Goal: Task Accomplishment & Management: Complete application form

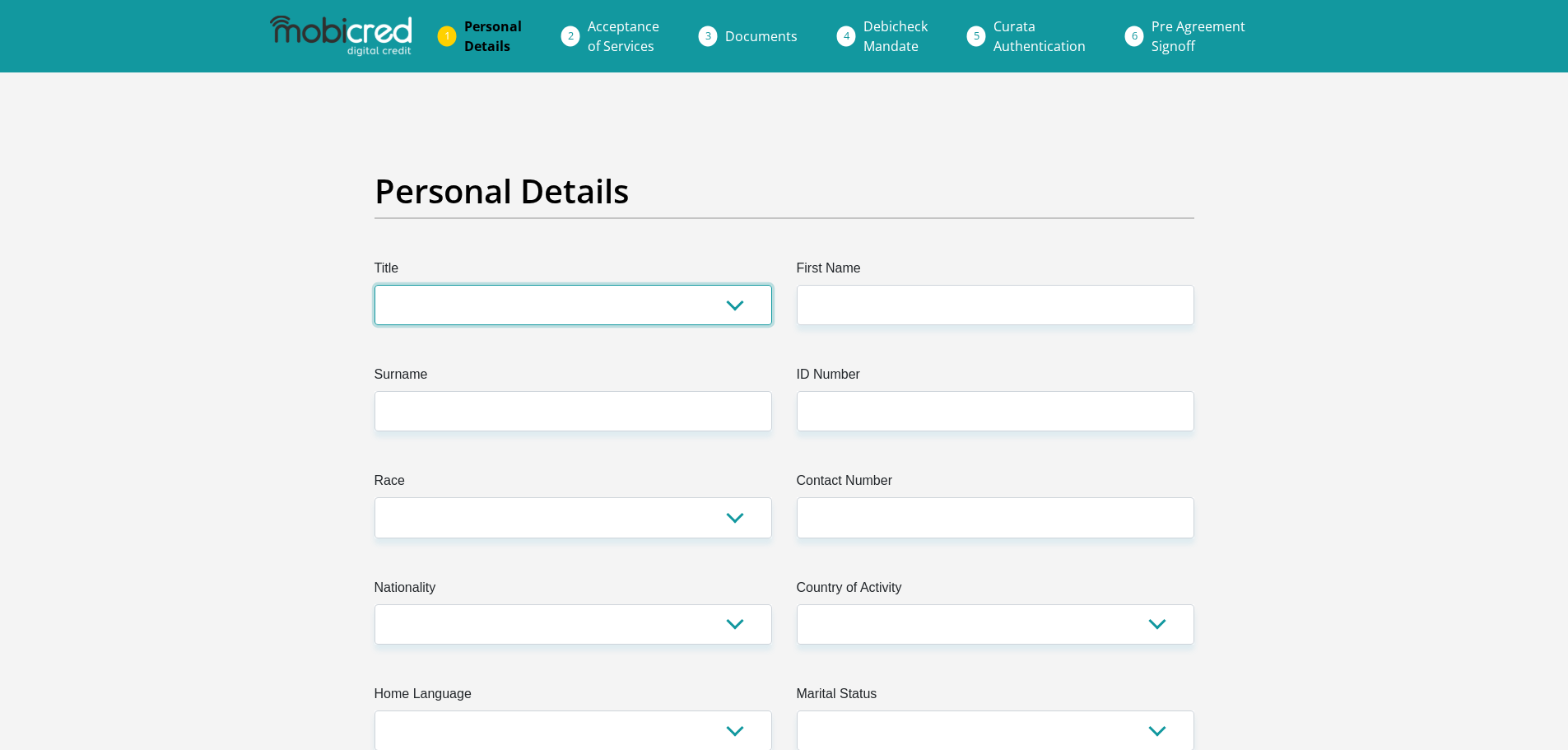
click at [606, 316] on select "Mr Ms Mrs Dr [PERSON_NAME]" at bounding box center [573, 305] width 398 height 41
select select "Ms"
click at [375, 285] on select "Mr Ms Mrs Dr [PERSON_NAME]" at bounding box center [573, 305] width 398 height 41
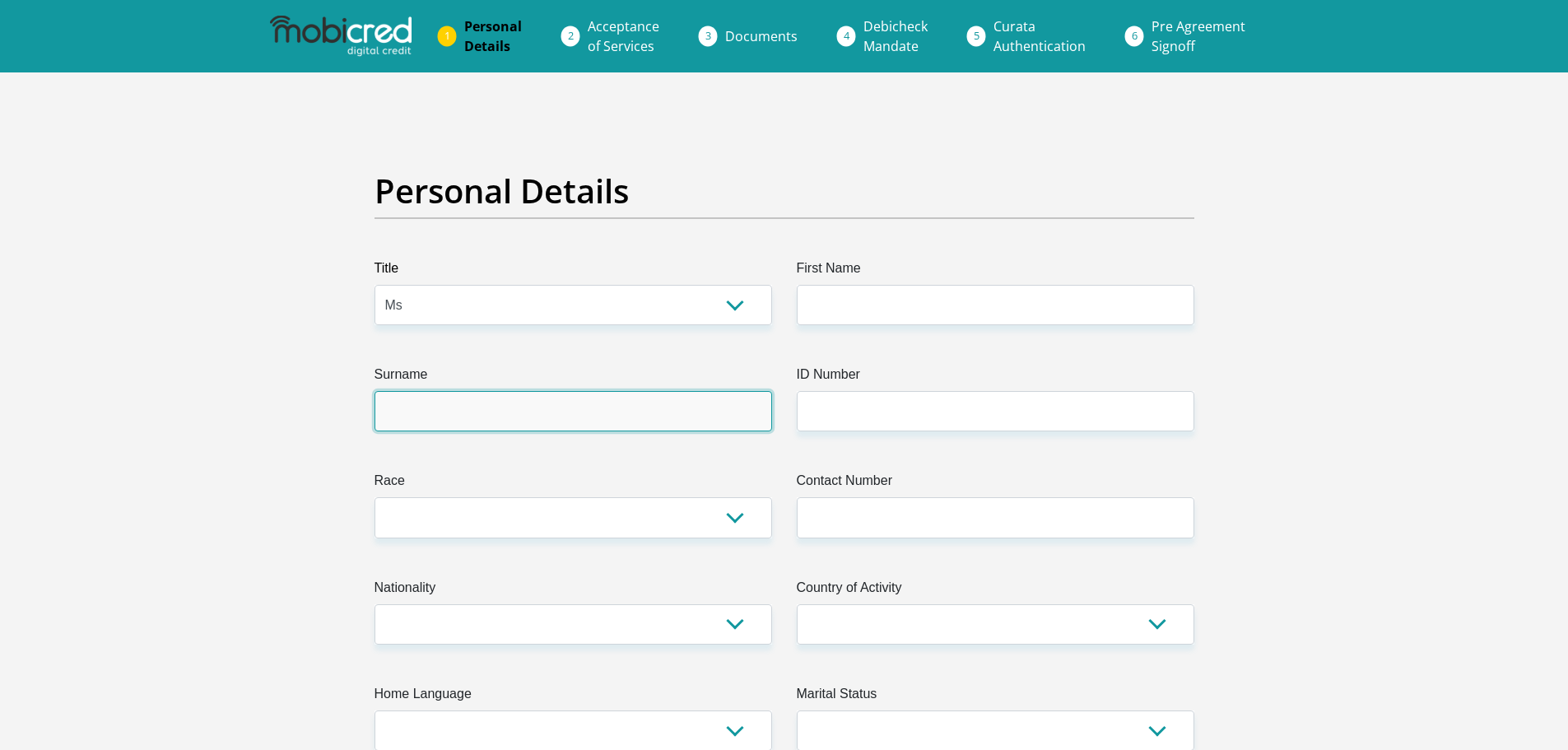
click at [498, 416] on input "Surname" at bounding box center [573, 411] width 398 height 41
type input "[PERSON_NAME]"
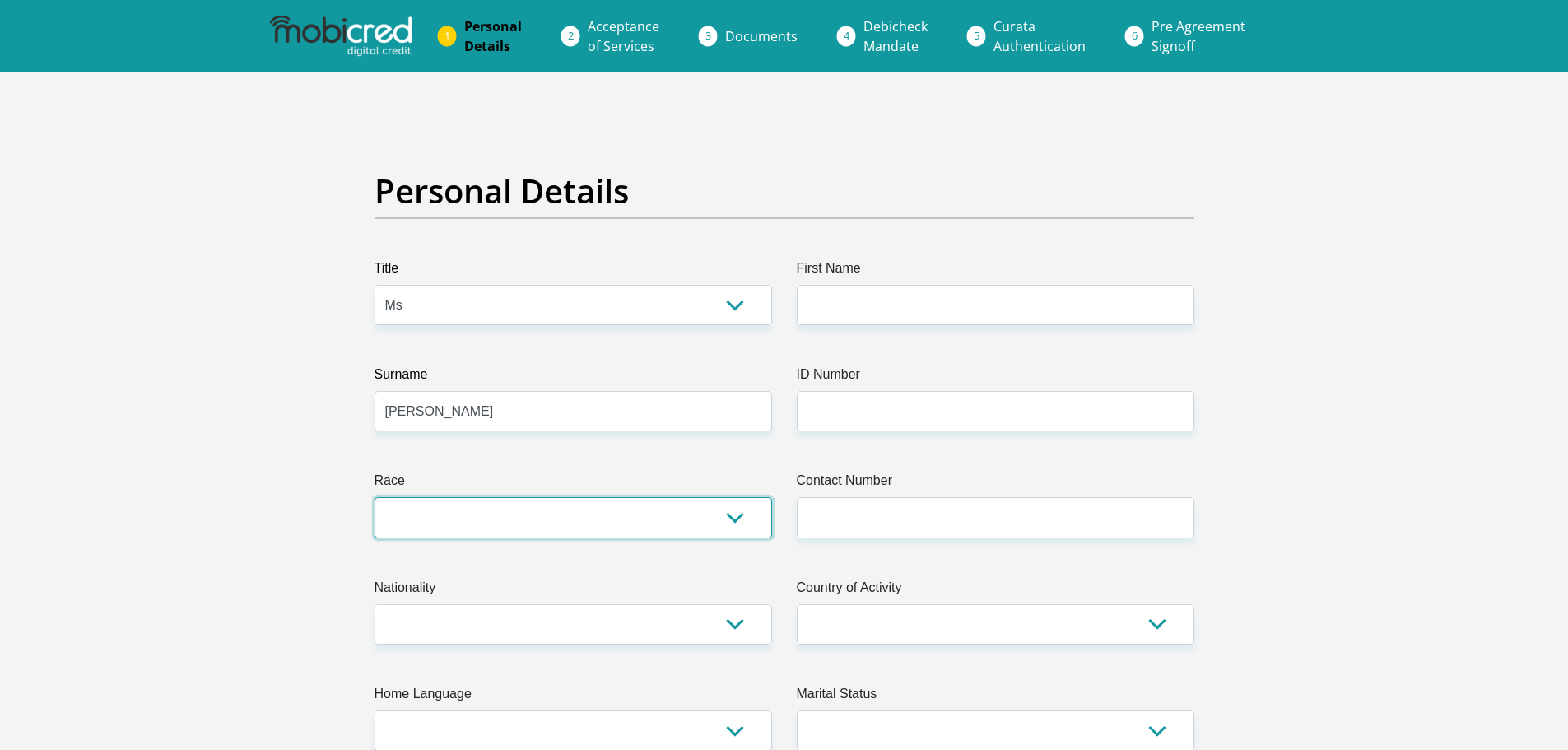
click at [543, 518] on select "Black Coloured Indian White Other" at bounding box center [573, 517] width 398 height 41
select select "4"
click at [375, 497] on select "Black Coloured Indian White Other" at bounding box center [573, 517] width 398 height 41
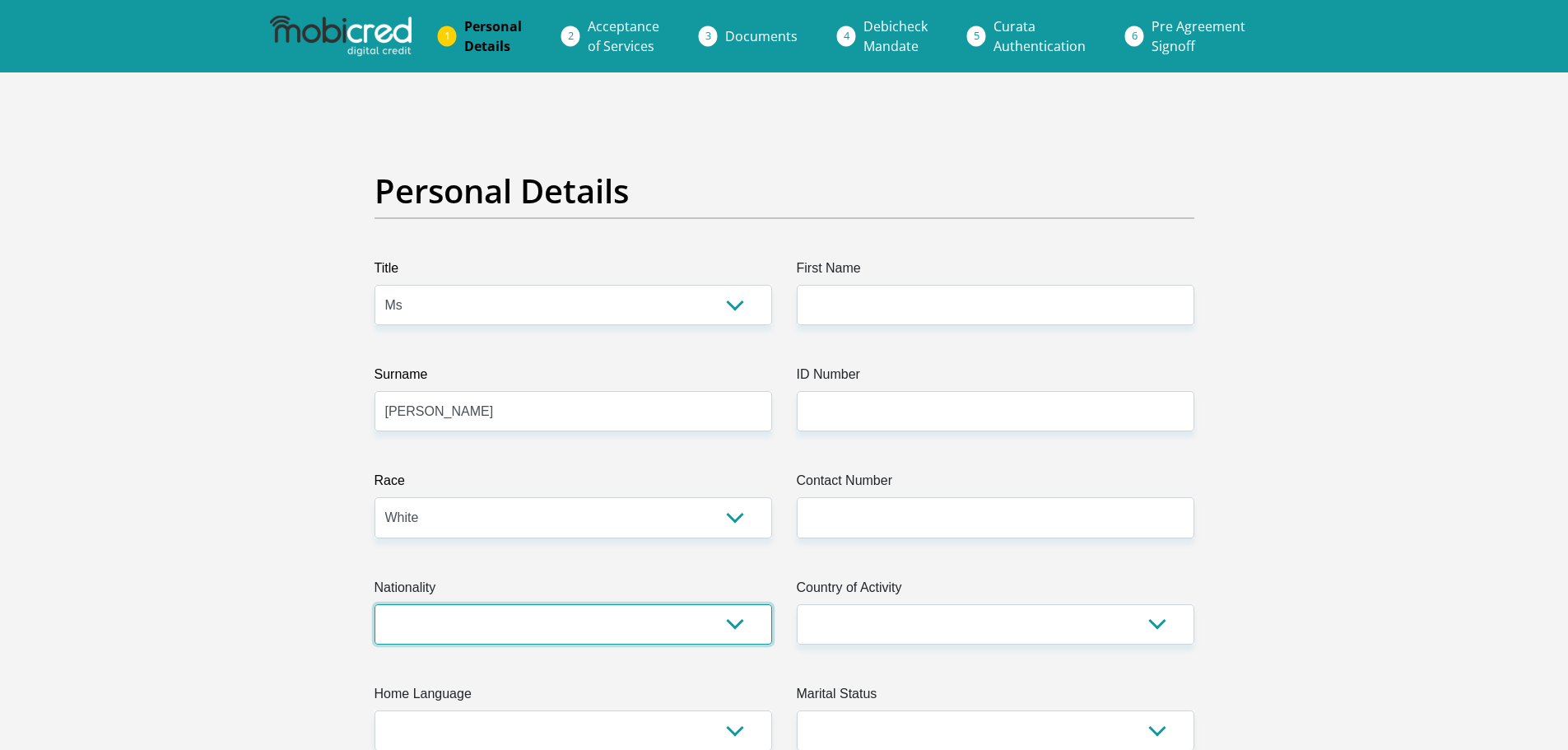
click at [485, 640] on select "[GEOGRAPHIC_DATA] [GEOGRAPHIC_DATA] [GEOGRAPHIC_DATA] [GEOGRAPHIC_DATA] [GEOGRA…" at bounding box center [573, 624] width 398 height 41
select select "ZAF"
click at [375, 604] on select "[GEOGRAPHIC_DATA] [GEOGRAPHIC_DATA] [GEOGRAPHIC_DATA] [GEOGRAPHIC_DATA] [GEOGRA…" at bounding box center [573, 624] width 398 height 41
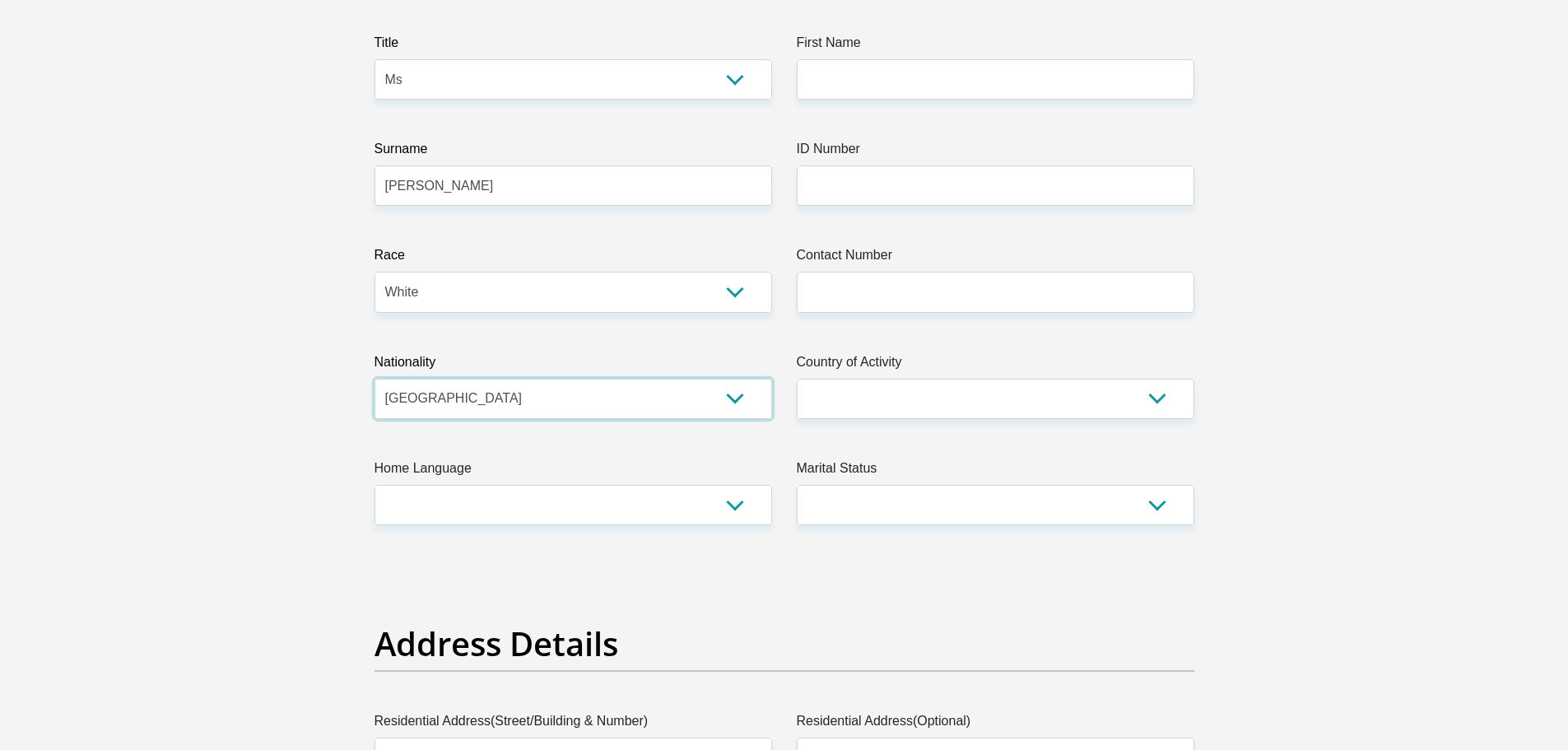
scroll to position [247, 0]
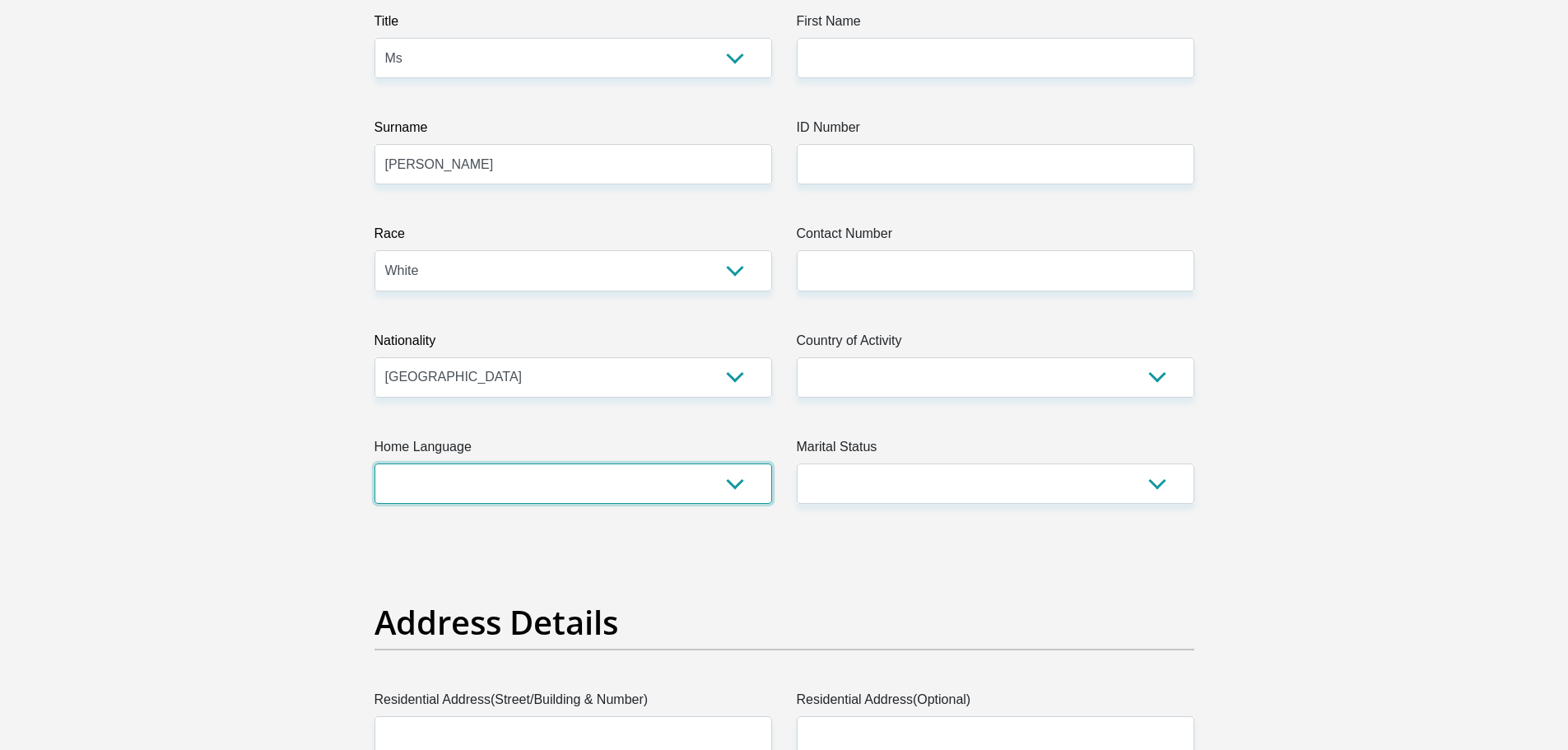
click at [542, 498] on select "Afrikaans English Sepedi South Ndebele Southern Sotho Swati Tsonga Tswana Venda…" at bounding box center [573, 483] width 398 height 41
select select "eng"
click at [375, 463] on select "Afrikaans English Sepedi South Ndebele Southern Sotho Swati Tsonga Tswana Venda…" at bounding box center [573, 483] width 398 height 41
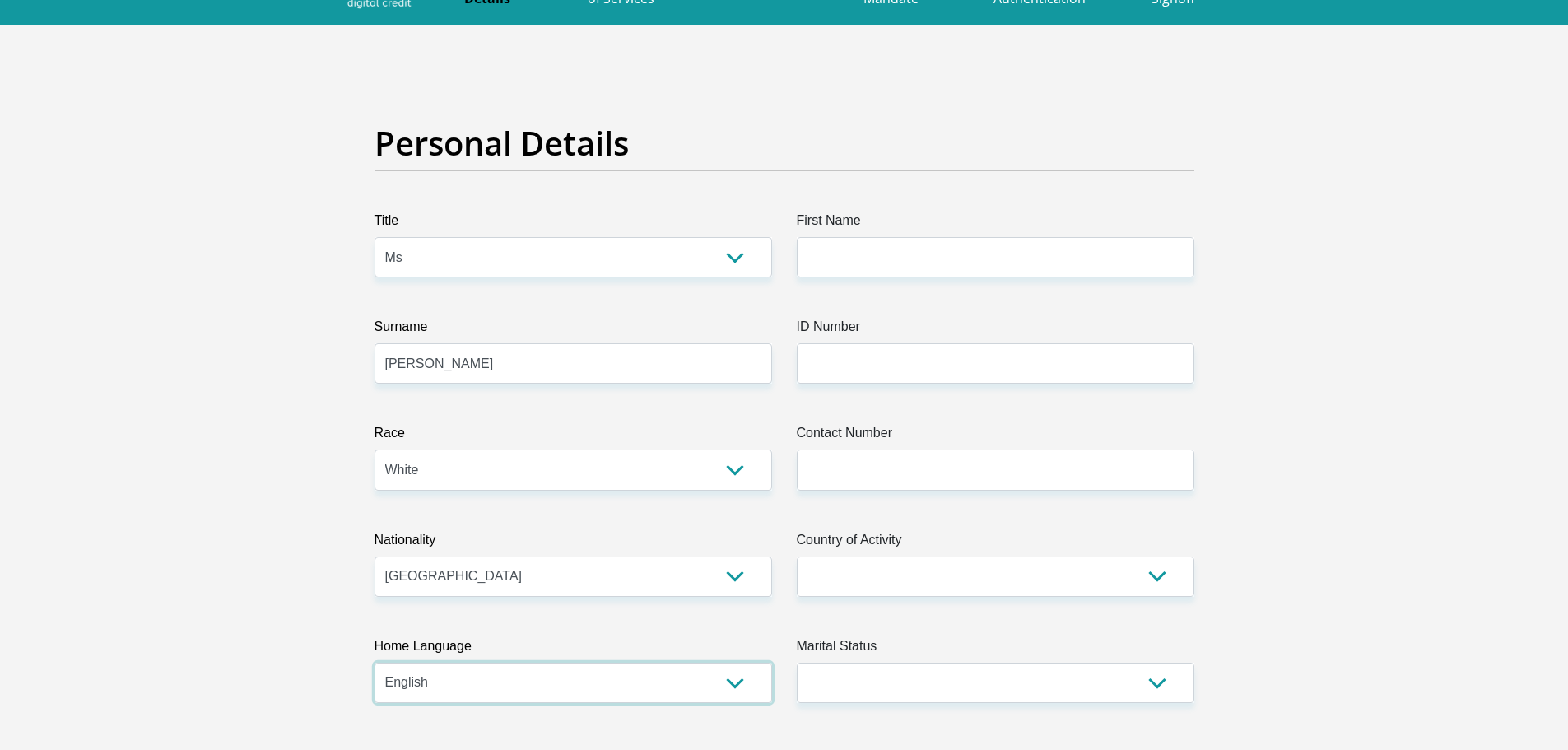
scroll to position [0, 0]
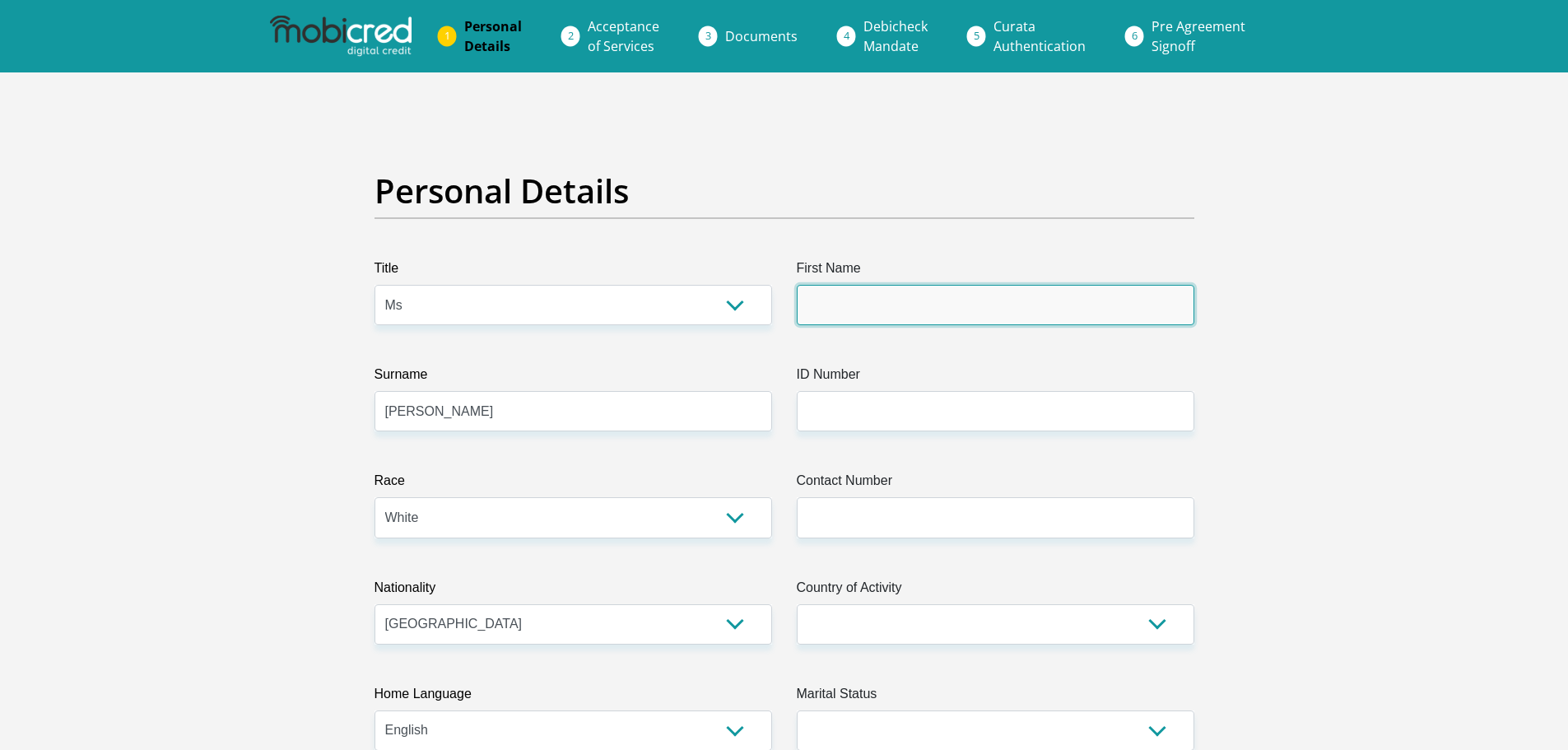
click at [986, 311] on input "First Name" at bounding box center [996, 305] width 398 height 41
type input "[PERSON_NAME]"
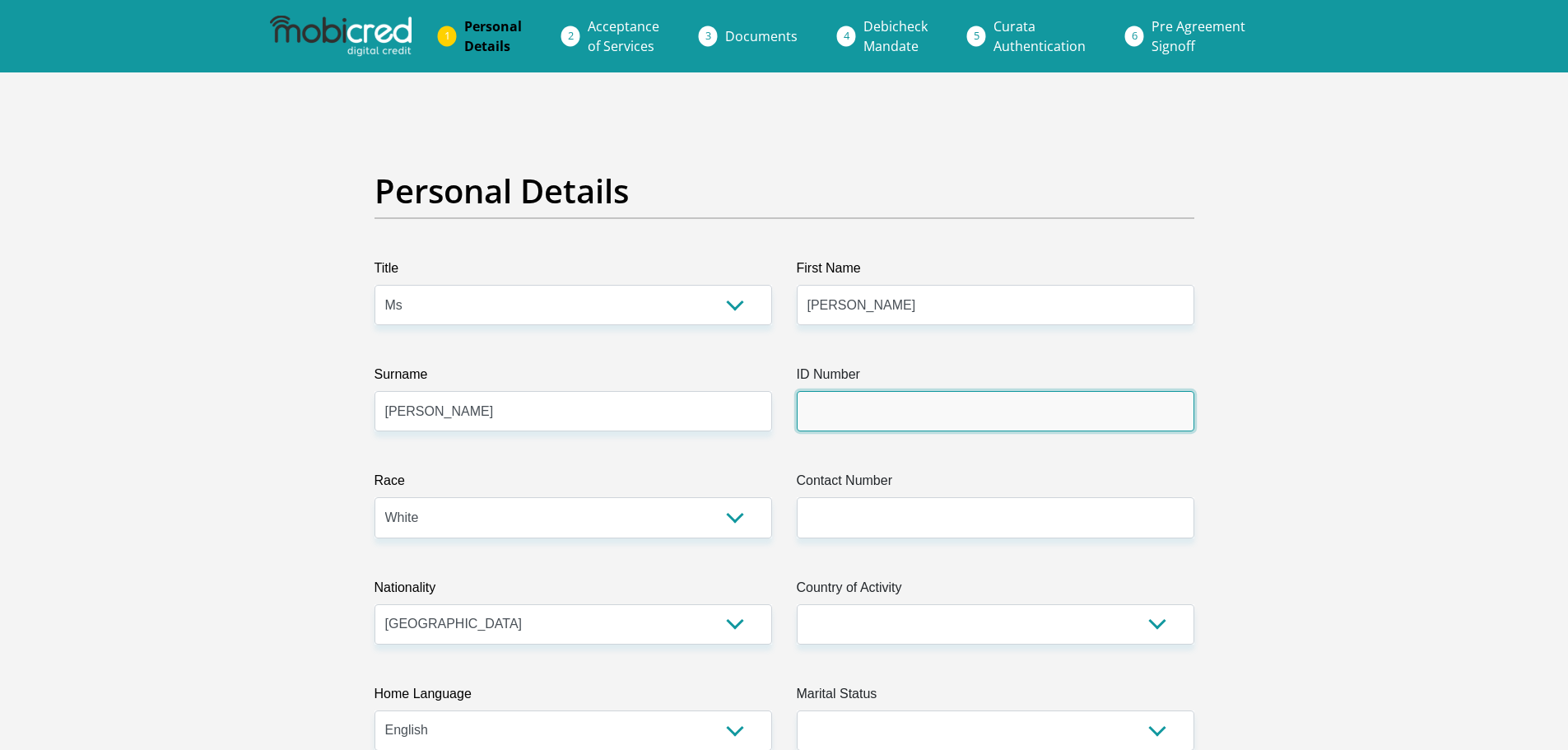
click at [921, 423] on input "ID Number" at bounding box center [996, 411] width 398 height 41
type input "9508210080084"
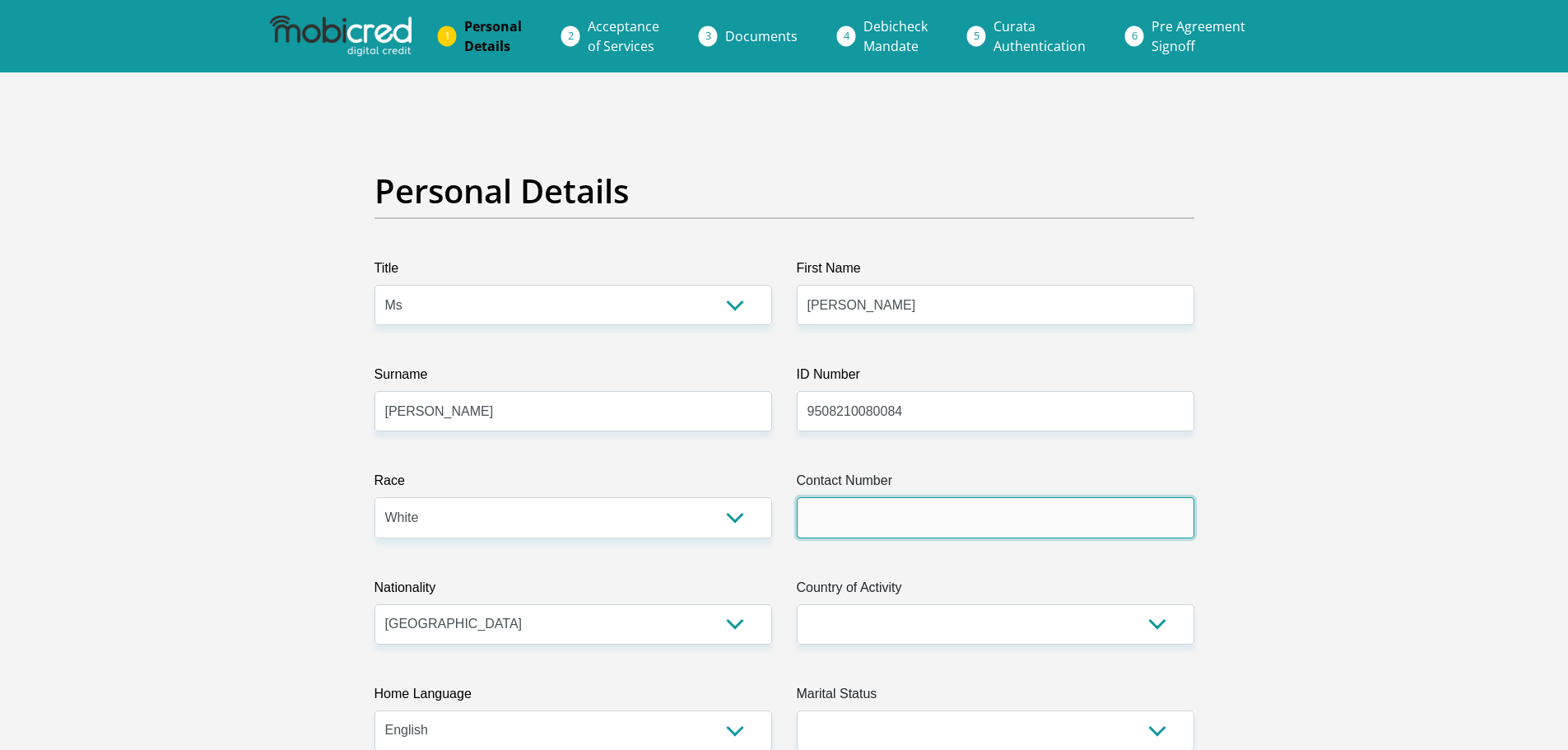
click at [877, 522] on input "Contact Number" at bounding box center [996, 517] width 398 height 41
type input "0617502082"
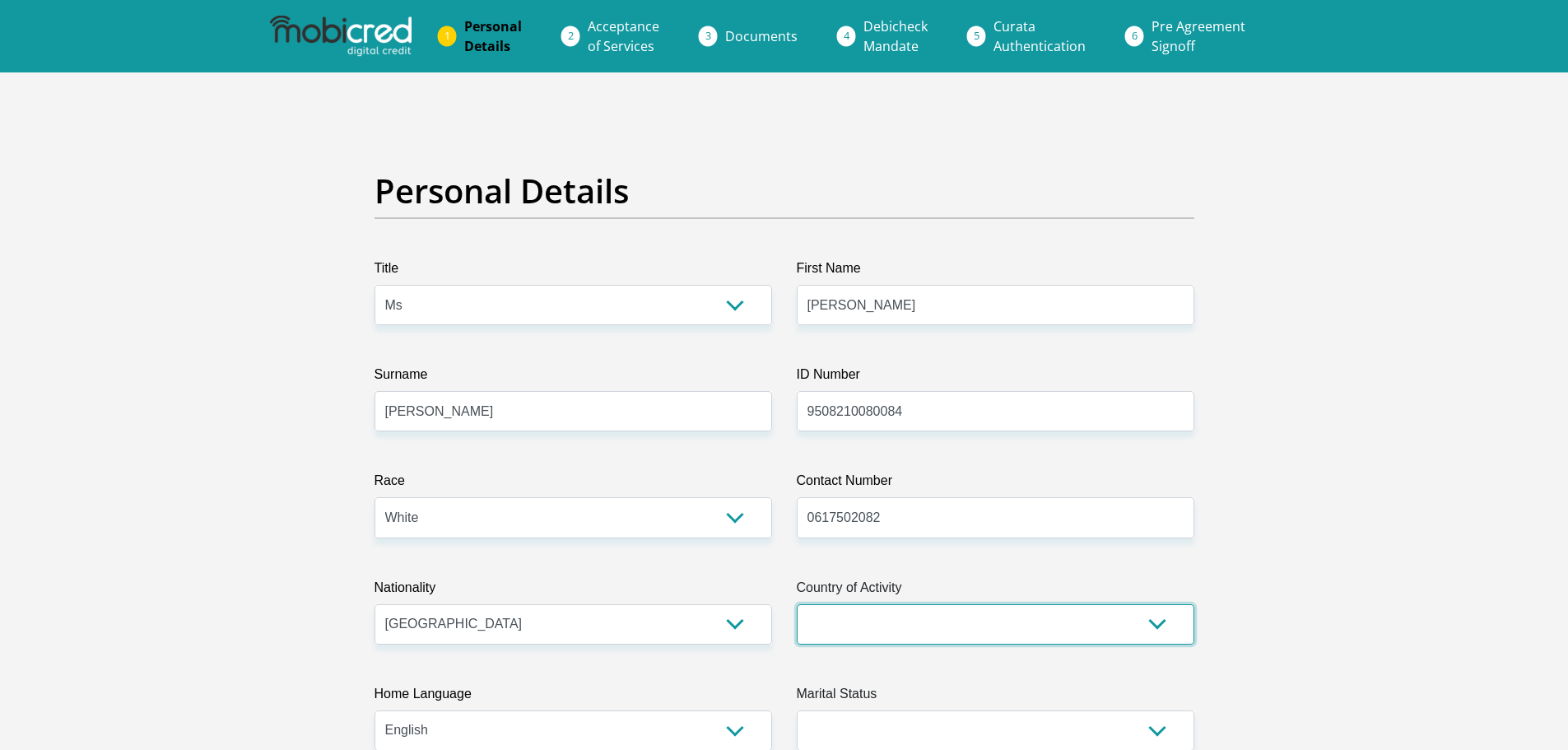
click at [928, 625] on select "[GEOGRAPHIC_DATA] [GEOGRAPHIC_DATA] [GEOGRAPHIC_DATA] [GEOGRAPHIC_DATA] [GEOGRA…" at bounding box center [996, 624] width 398 height 41
select select "ZAF"
click at [797, 604] on select "[GEOGRAPHIC_DATA] [GEOGRAPHIC_DATA] [GEOGRAPHIC_DATA] [GEOGRAPHIC_DATA] [GEOGRA…" at bounding box center [996, 624] width 398 height 41
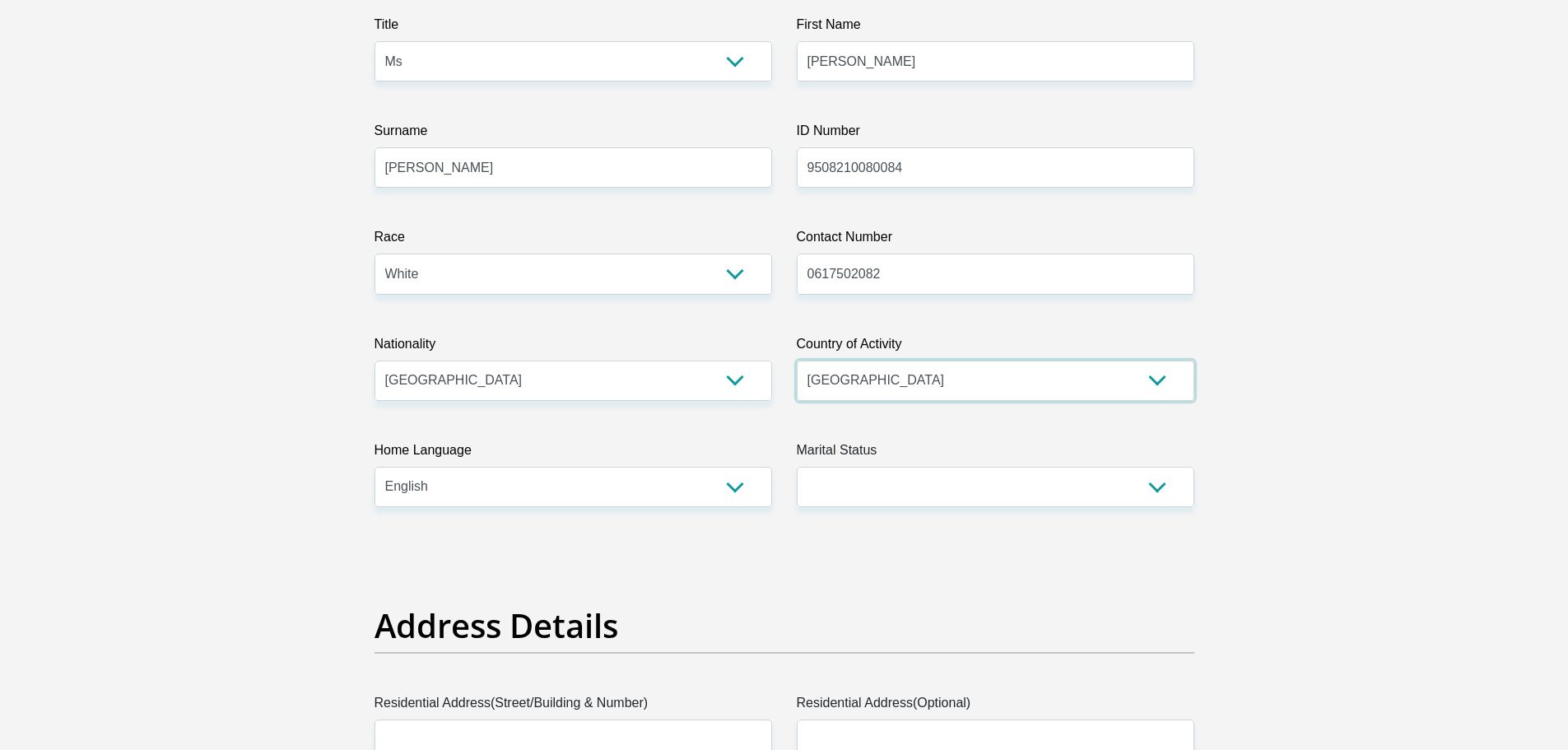
scroll to position [247, 0]
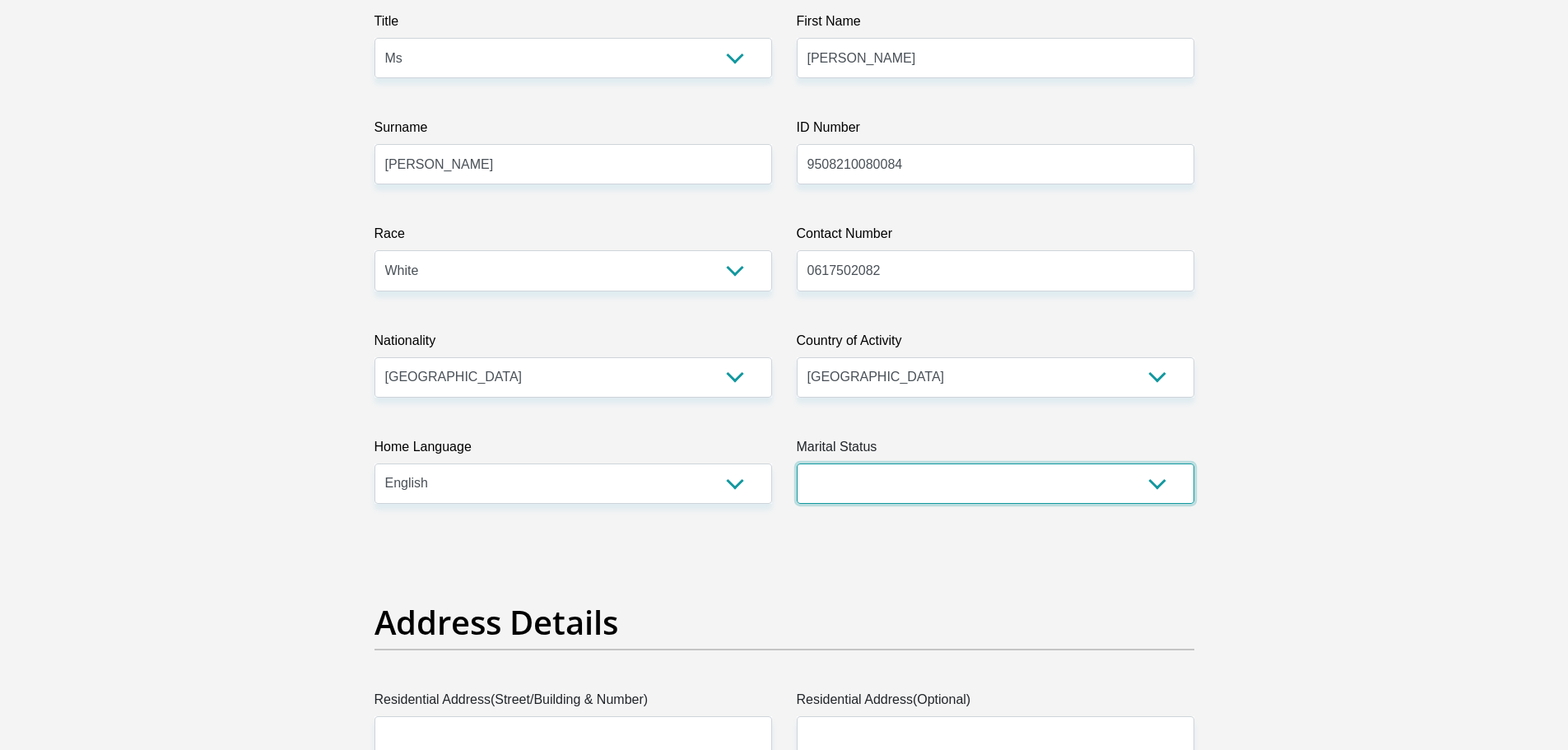
click at [927, 483] on select "Married ANC Single Divorced Widowed Married COP or Customary Law" at bounding box center [996, 483] width 398 height 41
select select "3"
click at [797, 463] on select "Married ANC Single Divorced Widowed Married COP or Customary Law" at bounding box center [996, 483] width 398 height 41
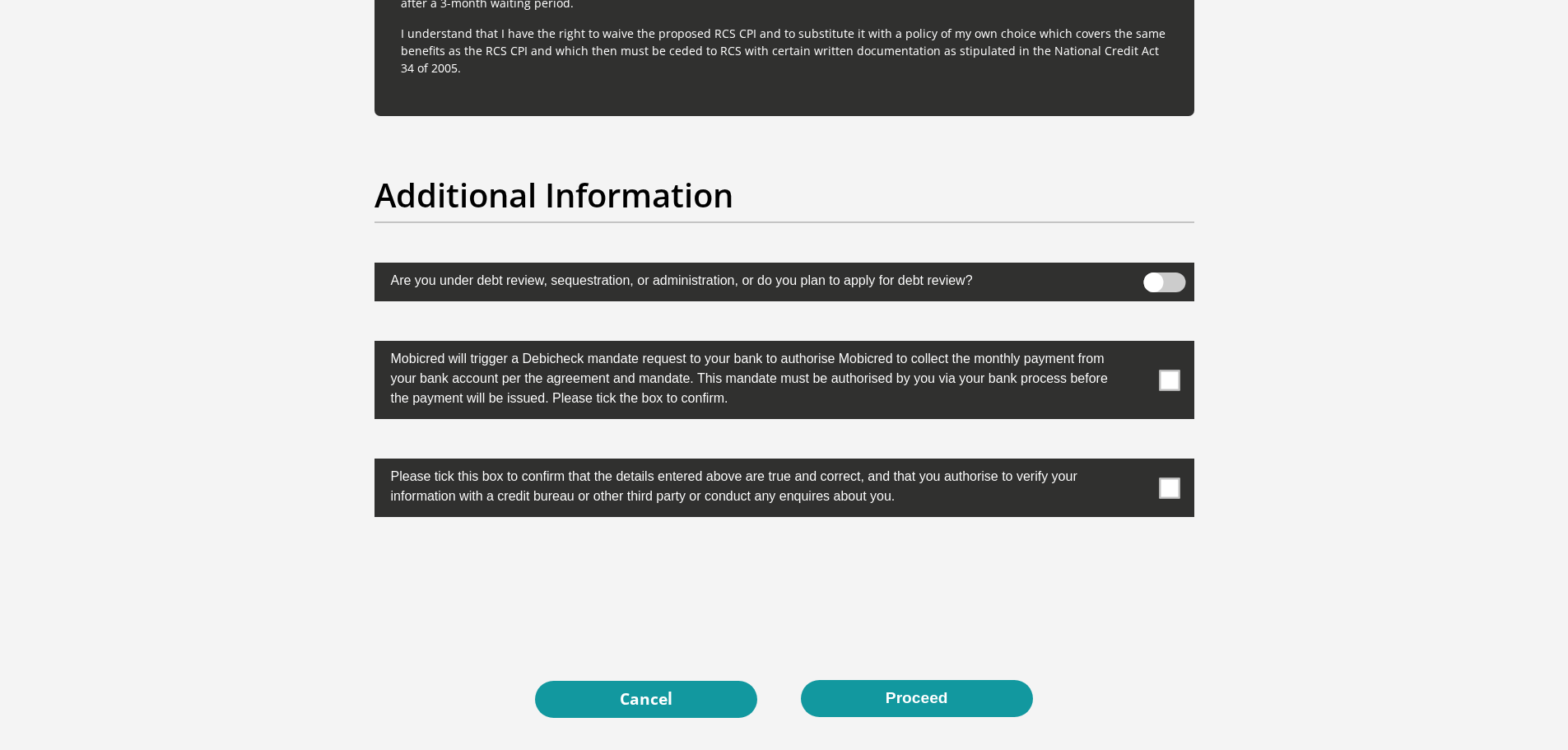
scroll to position [5156, 0]
